Goal: Find specific page/section: Find specific page/section

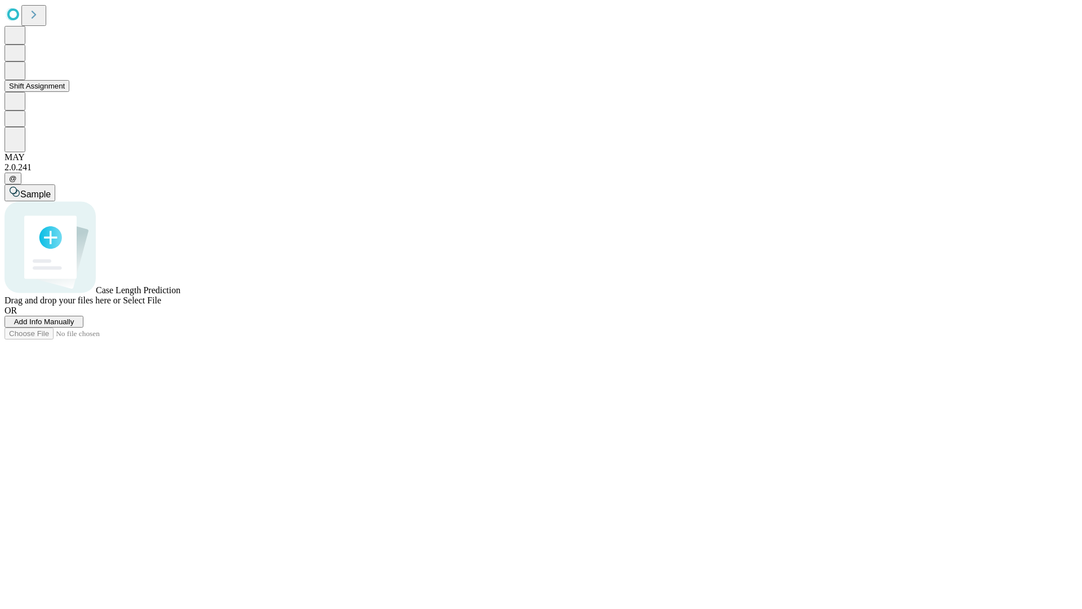
click at [69, 92] on button "Shift Assignment" at bounding box center [37, 86] width 65 height 12
